Goal: Task Accomplishment & Management: Complete application form

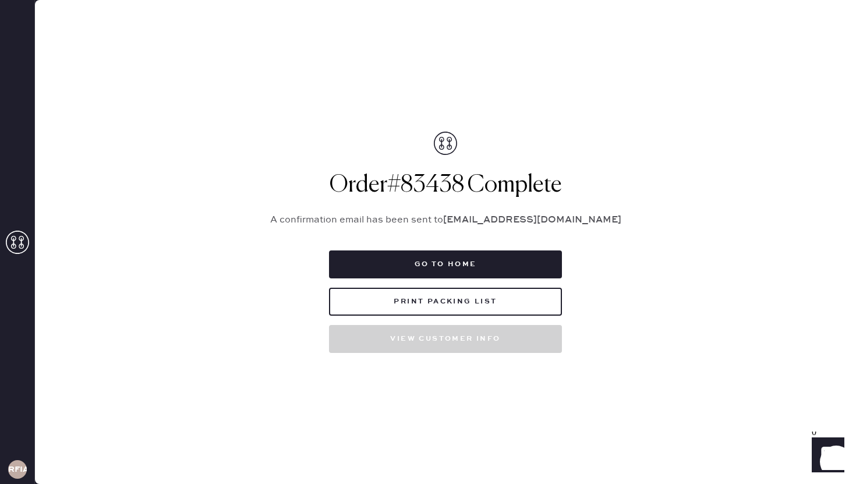
click at [21, 241] on use at bounding box center [17, 242] width 23 height 23
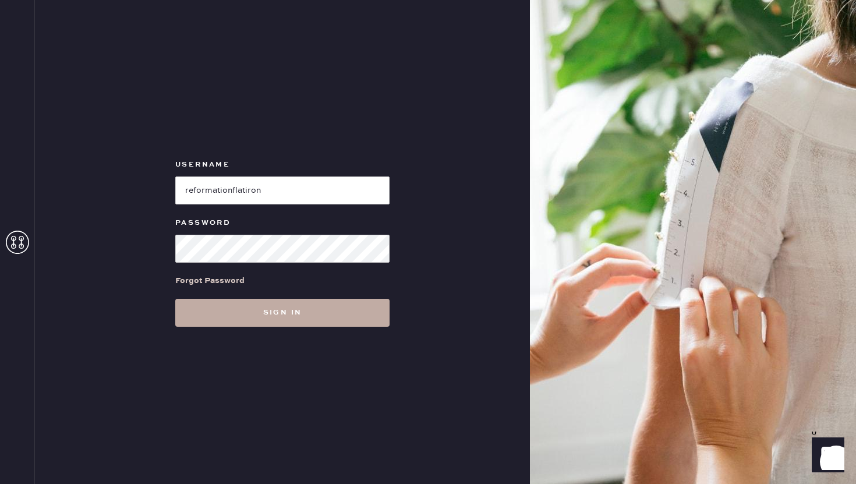
click at [313, 317] on button "Sign in" at bounding box center [282, 313] width 214 height 28
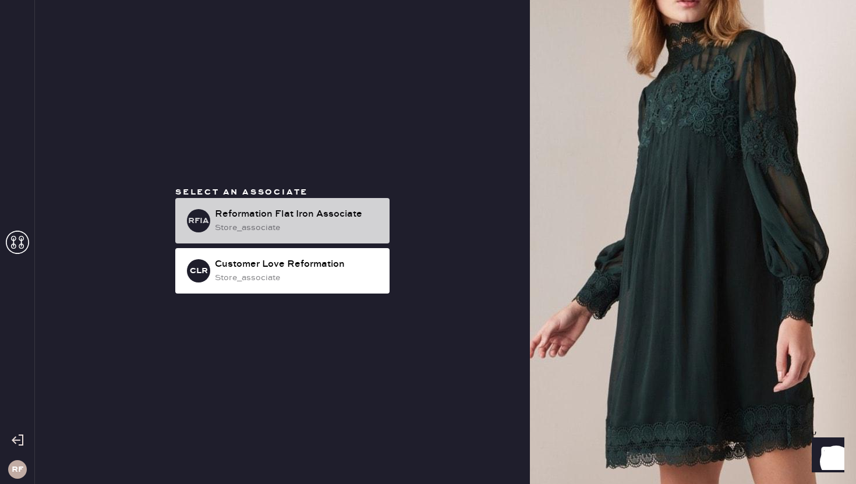
click at [358, 210] on div "Reformation Flat Iron Associate" at bounding box center [297, 214] width 165 height 14
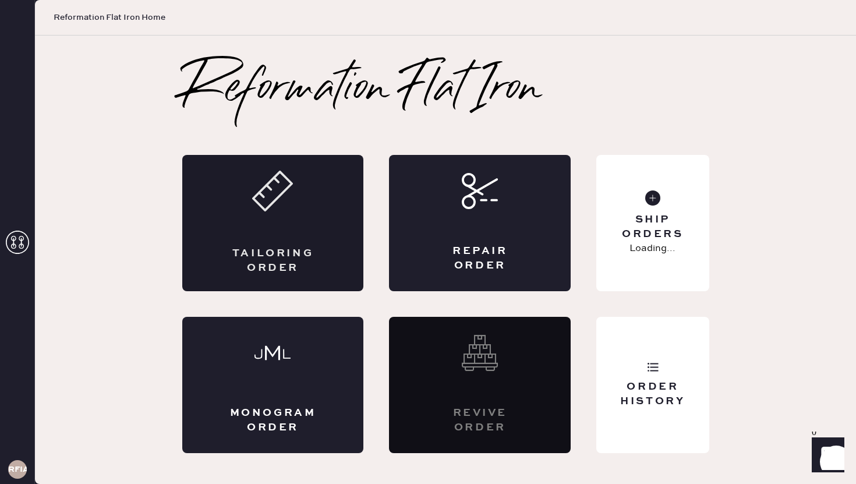
click at [307, 242] on div "Tailoring Order" at bounding box center [273, 223] width 182 height 136
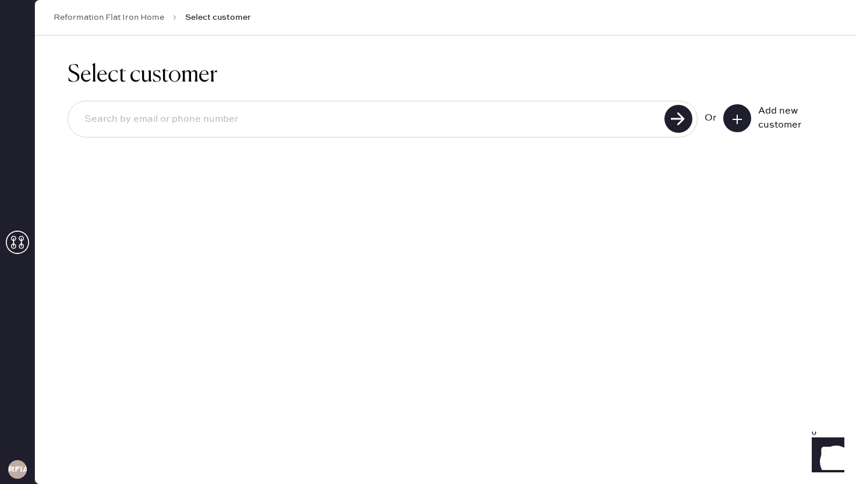
click at [733, 119] on icon at bounding box center [737, 120] width 12 height 12
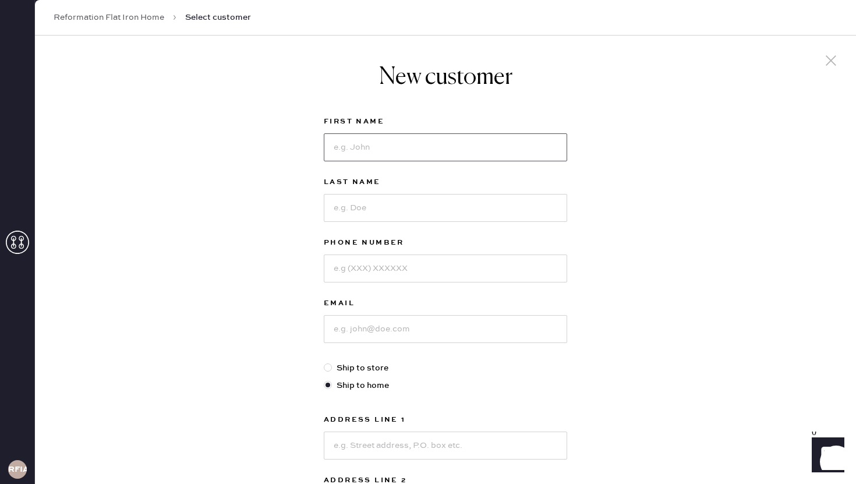
click at [496, 155] on input at bounding box center [445, 147] width 243 height 28
type input "[PERSON_NAME]"
click at [435, 210] on input at bounding box center [445, 208] width 243 height 28
type input "[PERSON_NAME]"
click at [434, 270] on input at bounding box center [445, 268] width 243 height 28
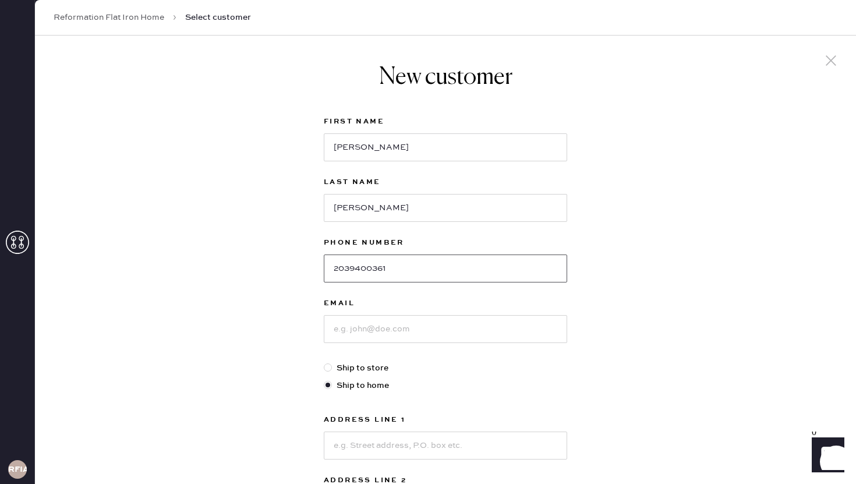
type input "2039400361"
click at [440, 328] on input at bounding box center [445, 329] width 243 height 28
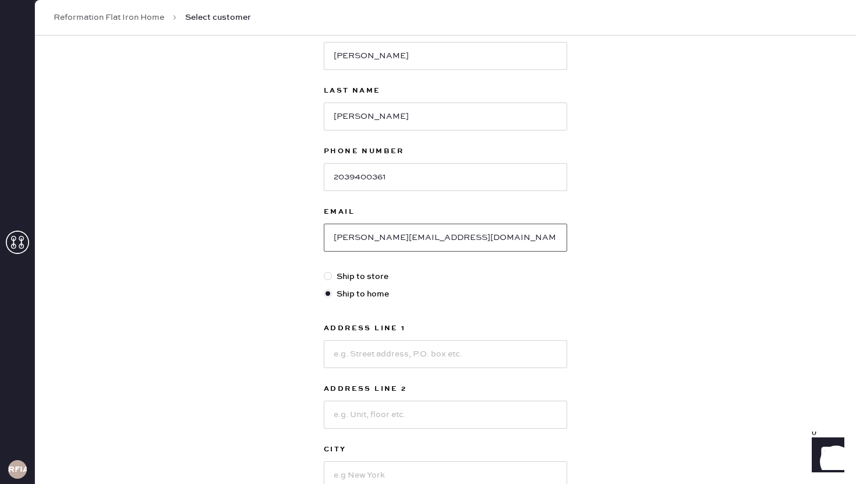
scroll to position [96, 0]
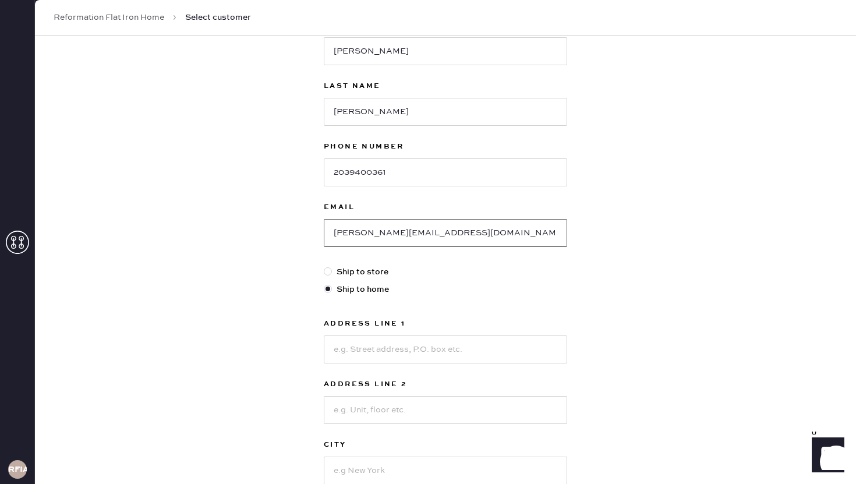
type input "[PERSON_NAME][EMAIL_ADDRESS][DOMAIN_NAME]"
click at [395, 339] on input at bounding box center [445, 349] width 243 height 28
click at [369, 346] on input at bounding box center [445, 349] width 243 height 28
click at [339, 353] on input "[STREET_ADDRESS]" at bounding box center [445, 349] width 243 height 28
click at [409, 349] on input "[STREET_ADDRESS]" at bounding box center [445, 349] width 243 height 28
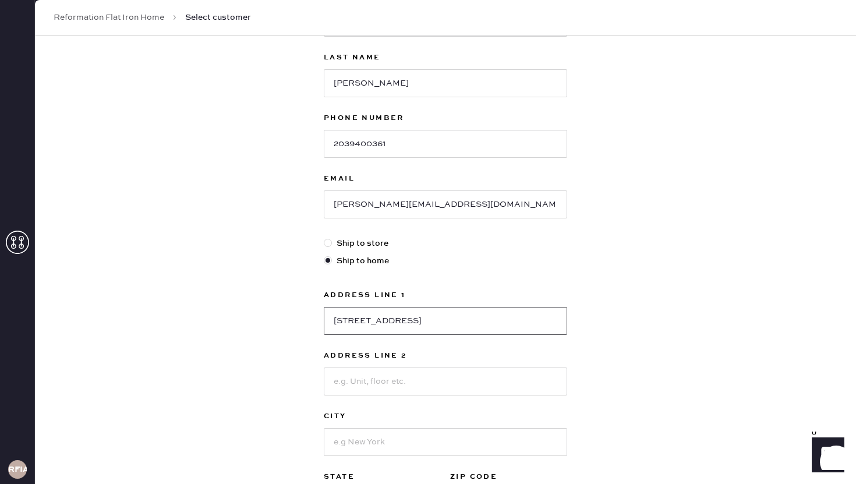
scroll to position [127, 0]
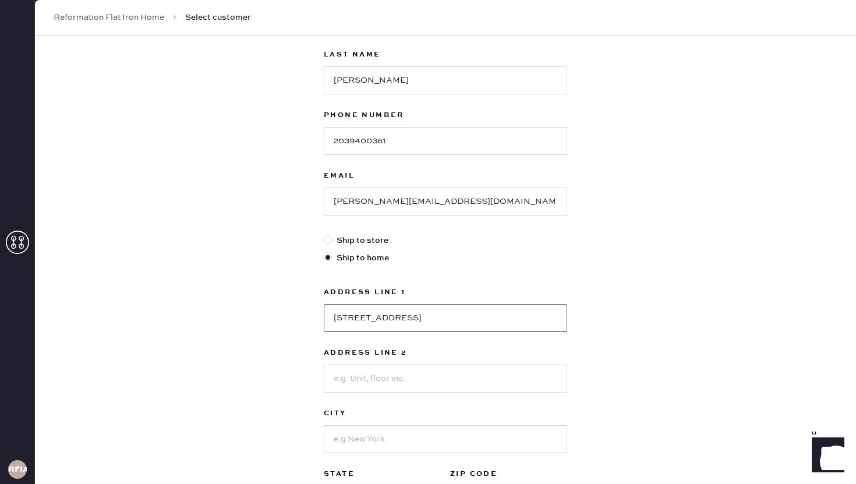
type input "[STREET_ADDRESS]"
click at [388, 377] on input at bounding box center [445, 378] width 243 height 28
click at [343, 428] on input at bounding box center [445, 439] width 243 height 28
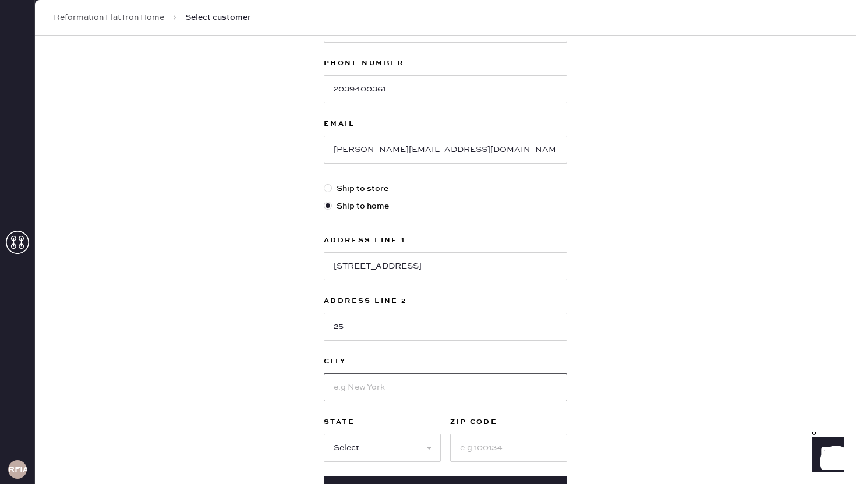
scroll to position [189, 0]
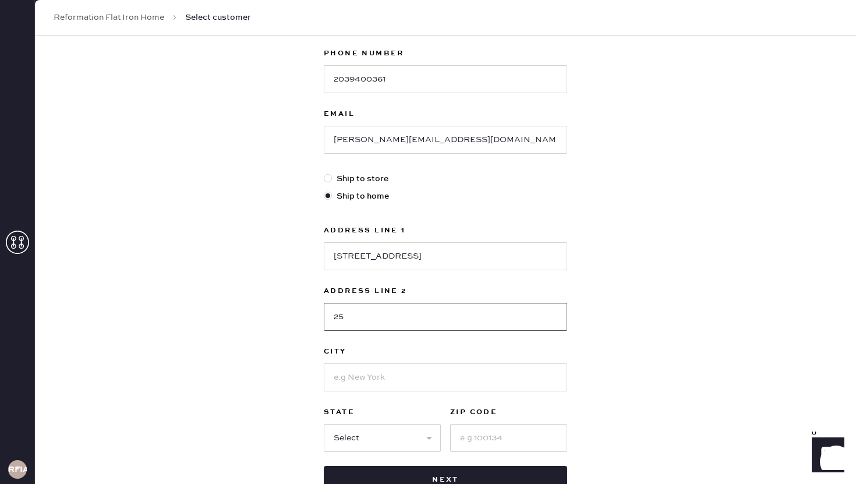
click at [333, 318] on input "25" at bounding box center [445, 317] width 243 height 28
click at [338, 317] on input "25" at bounding box center [445, 317] width 243 height 28
type input "35"
click at [353, 371] on input at bounding box center [445, 377] width 243 height 28
type input "[US_STATE]"
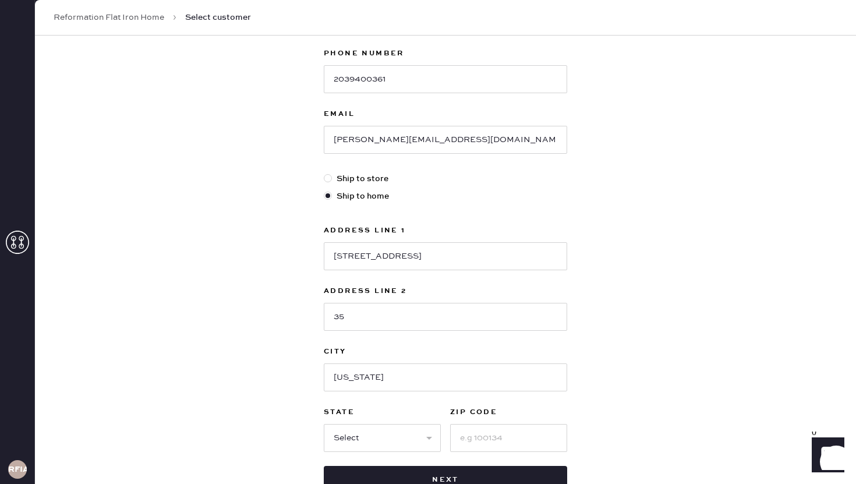
click at [542, 219] on div "First Name [PERSON_NAME] Last Name [PERSON_NAME] Phone Number [PHONE_NUMBER] Em…" at bounding box center [445, 209] width 243 height 568
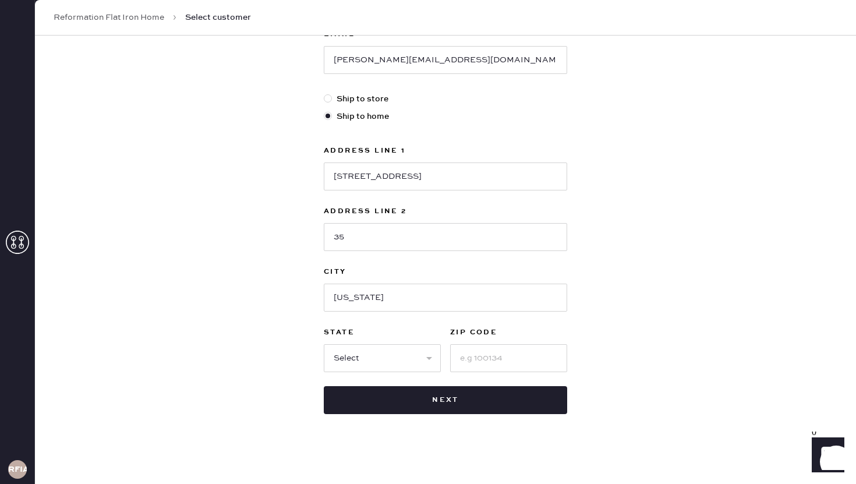
scroll to position [274, 0]
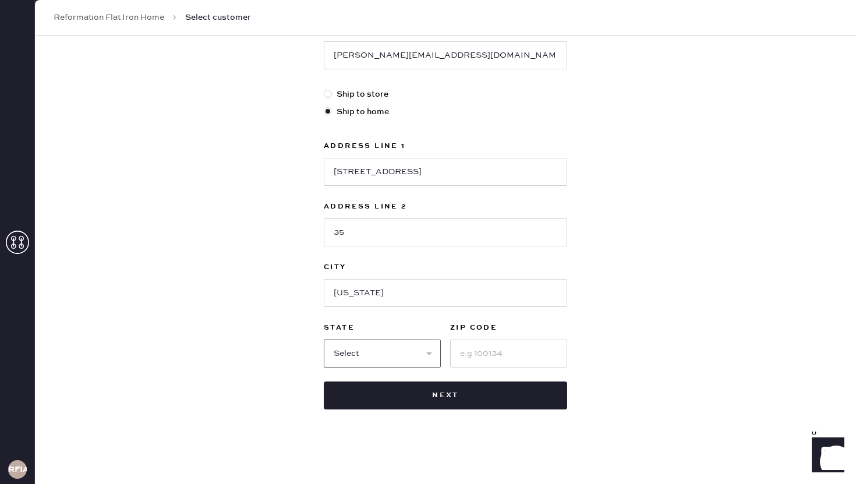
click at [425, 344] on select "Select AK AL AR AZ CA CO CT [GEOGRAPHIC_DATA] DE FL [GEOGRAPHIC_DATA] HI [GEOGR…" at bounding box center [382, 353] width 117 height 28
select select "NY"
click at [324, 339] on select "Select AK AL AR AZ CA CO CT [GEOGRAPHIC_DATA] DE FL [GEOGRAPHIC_DATA] HI [GEOGR…" at bounding box center [382, 353] width 117 height 28
click at [470, 351] on input at bounding box center [508, 353] width 117 height 28
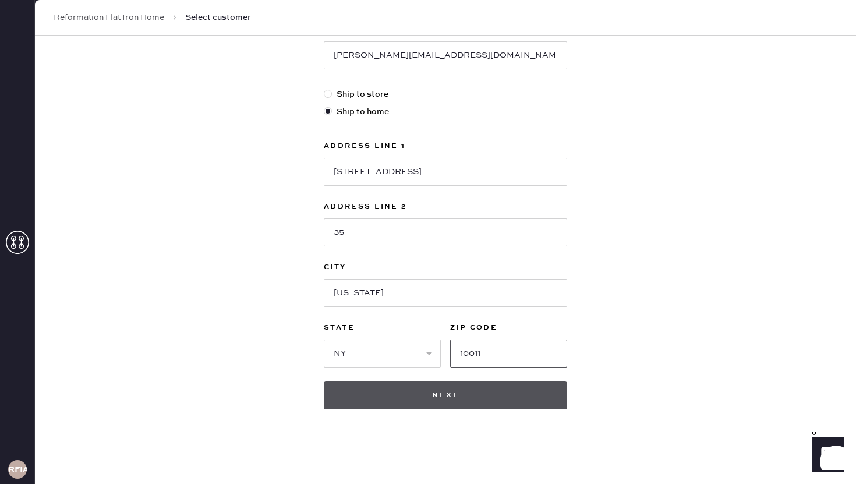
type input "10011"
click at [437, 387] on button "Next" at bounding box center [445, 395] width 243 height 28
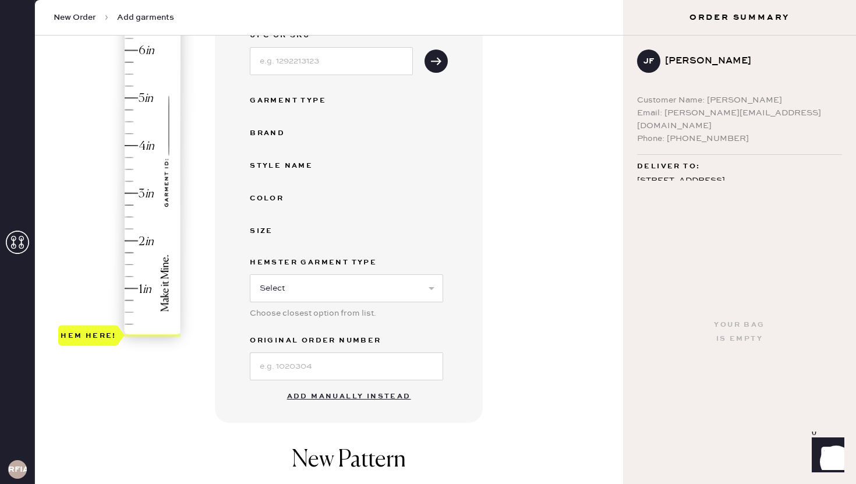
scroll to position [171, 0]
click at [299, 395] on button "Add manually instead" at bounding box center [349, 395] width 138 height 23
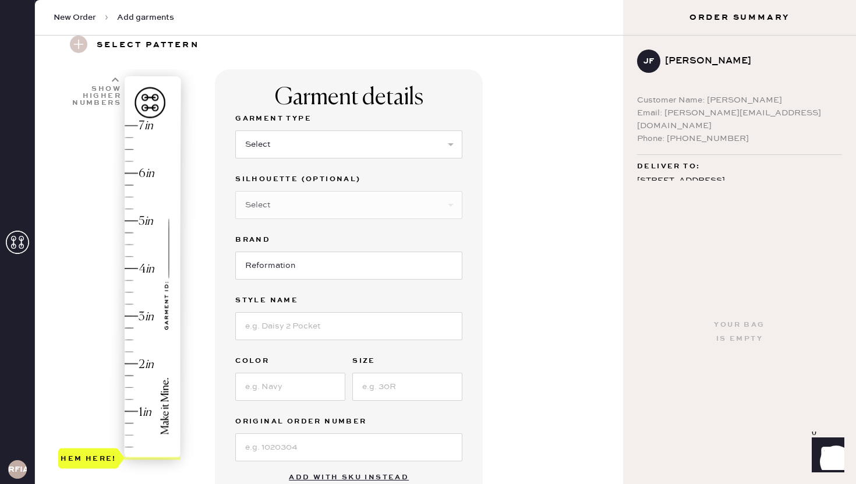
scroll to position [27, 0]
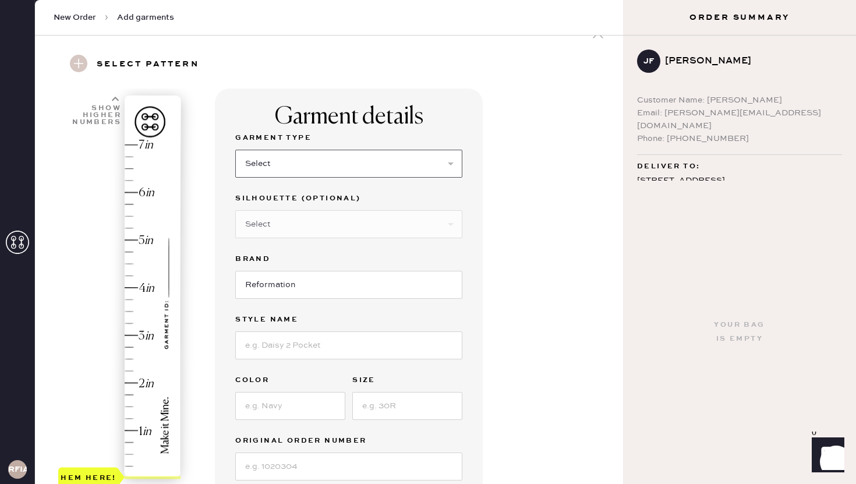
click at [317, 173] on select "Select Basic Skirt Jeans Leggings Pants Shorts Basic Sleeved Dress Basic Sleeve…" at bounding box center [348, 164] width 227 height 28
select select "2"
click at [235, 150] on select "Select Basic Skirt Jeans Leggings Pants Shorts Basic Sleeved Dress Basic Sleeve…" at bounding box center [348, 164] width 227 height 28
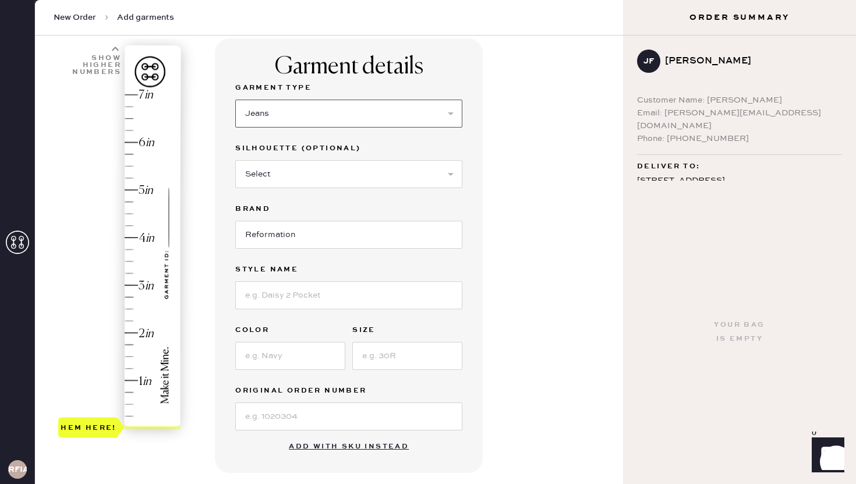
scroll to position [78, 0]
click at [396, 288] on input at bounding box center [348, 295] width 227 height 28
type input "[PERSON_NAME] High Rise Slouchy Wide Leg Jeans"
click at [310, 357] on input at bounding box center [290, 355] width 110 height 28
type input "Vana Studded"
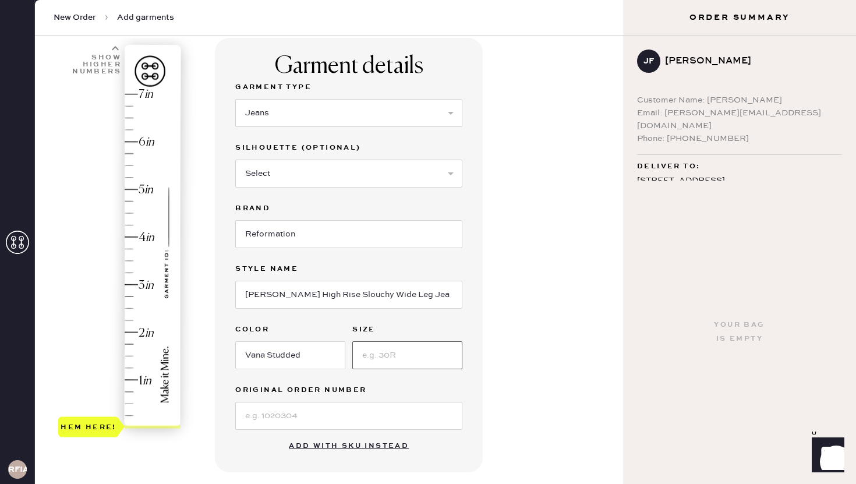
click at [378, 354] on input at bounding box center [407, 355] width 110 height 28
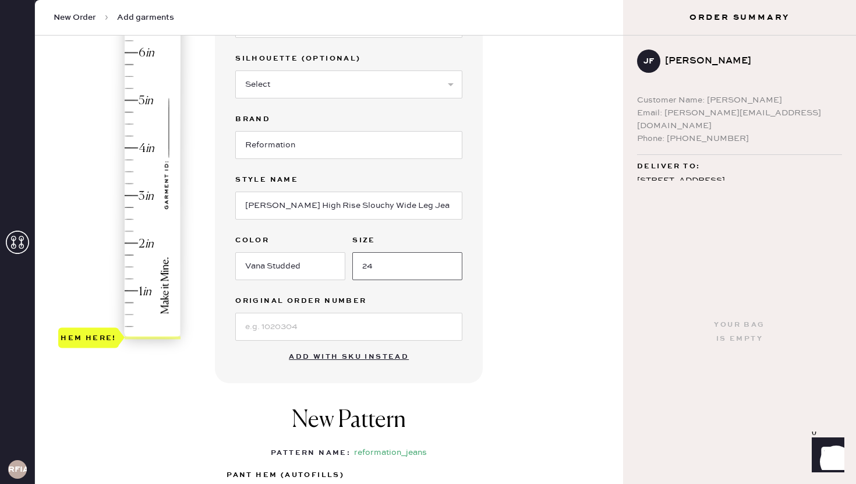
scroll to position [211, 0]
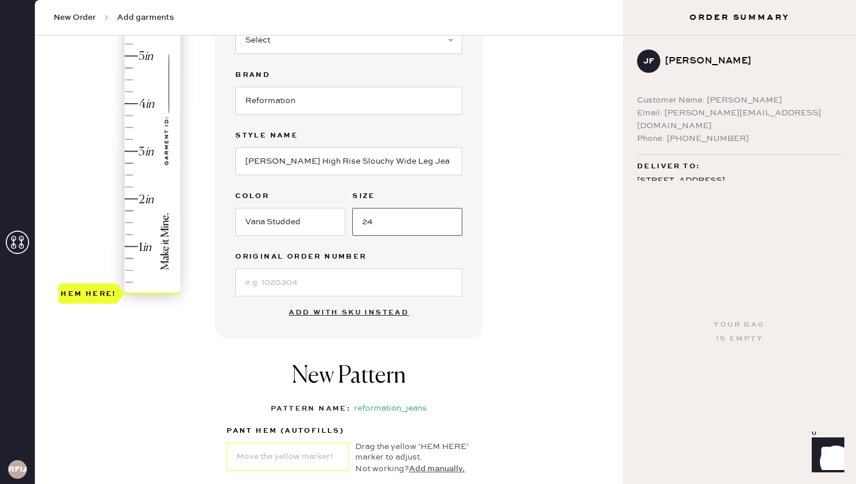
type input "24"
type input "2"
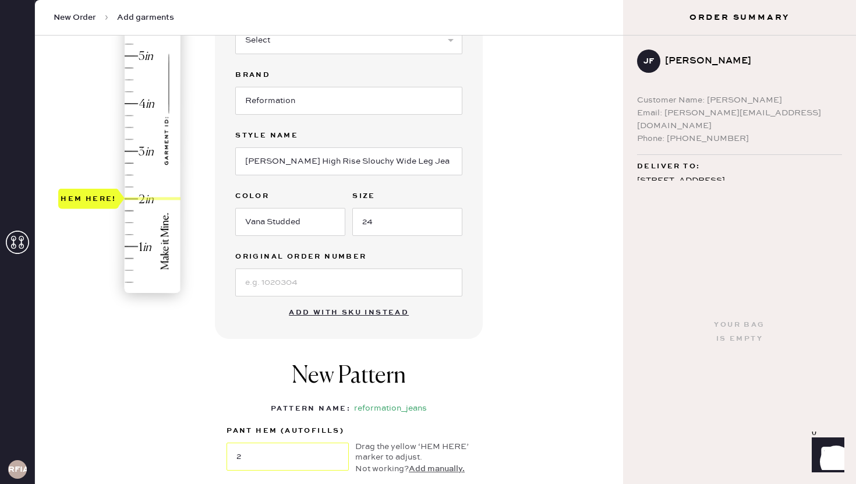
click at [140, 199] on div "Hem here!" at bounding box center [120, 127] width 124 height 343
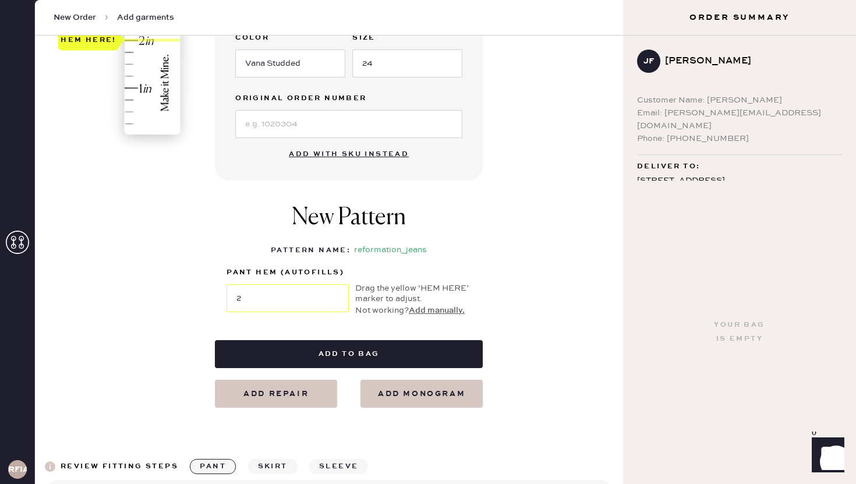
scroll to position [370, 0]
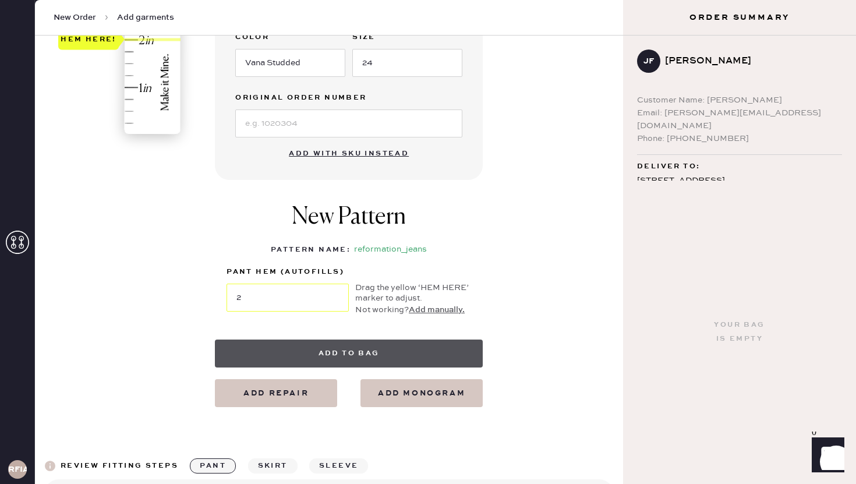
click at [285, 354] on button "Add to bag" at bounding box center [349, 353] width 268 height 28
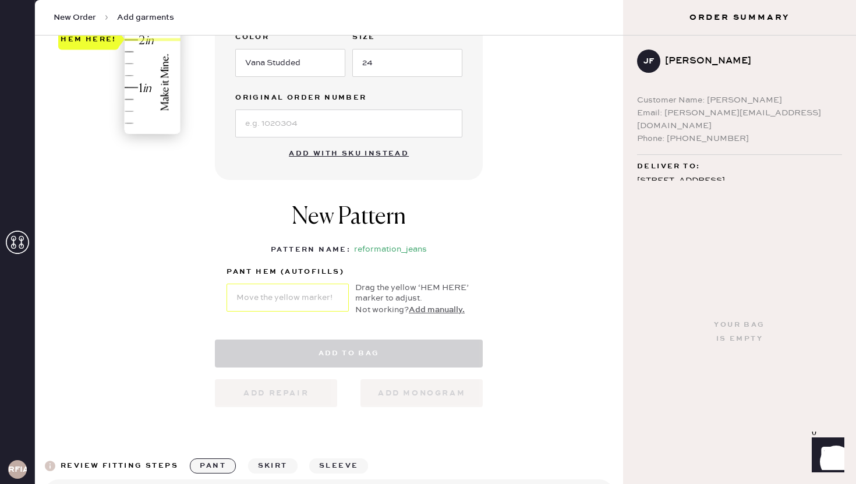
select select "2"
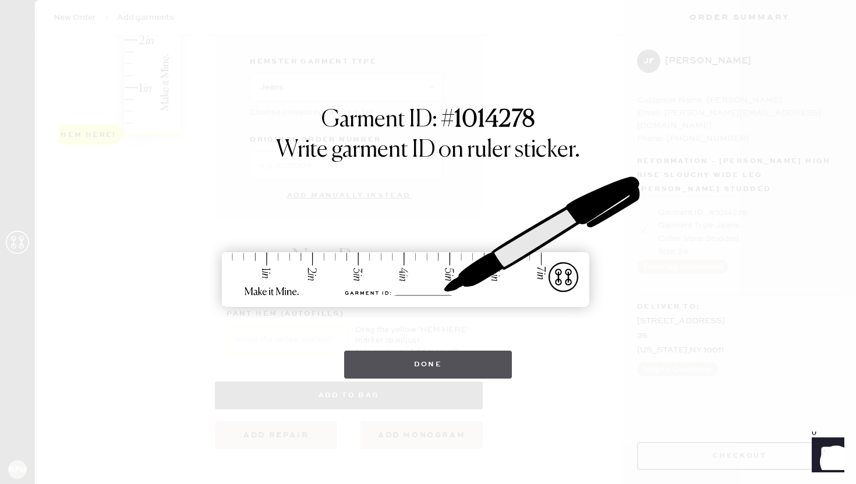
click at [394, 370] on button "Done" at bounding box center [428, 364] width 168 height 28
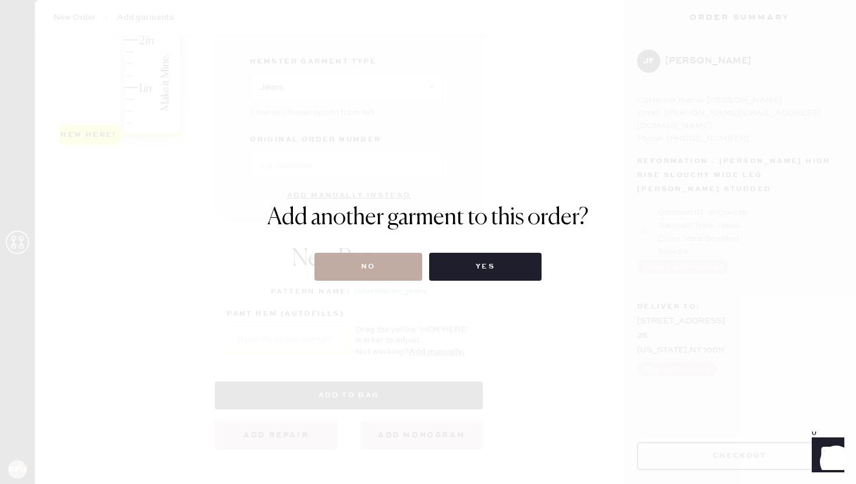
click at [410, 274] on button "No" at bounding box center [368, 267] width 108 height 28
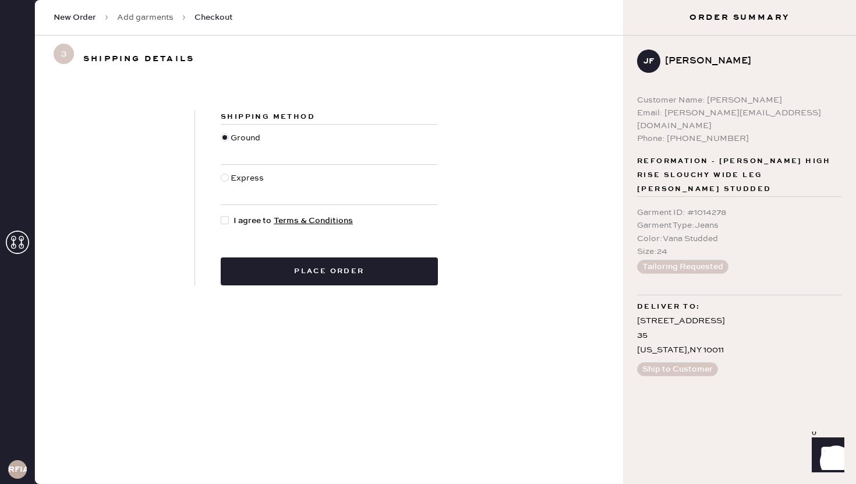
click at [224, 222] on div at bounding box center [225, 220] width 8 height 8
click at [221, 215] on input "I agree to Terms & Conditions" at bounding box center [221, 214] width 1 height 1
checkbox input "true"
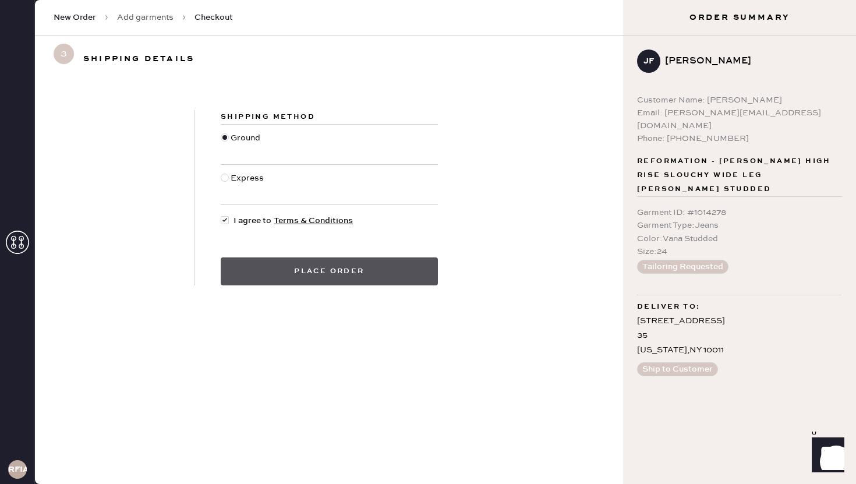
click at [254, 268] on button "Place order" at bounding box center [329, 271] width 217 height 28
